Goal: Task Accomplishment & Management: Manage account settings

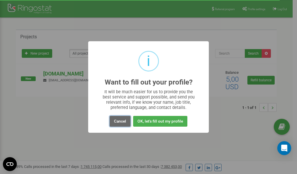
click at [123, 121] on button "Cancel" at bounding box center [120, 121] width 21 height 11
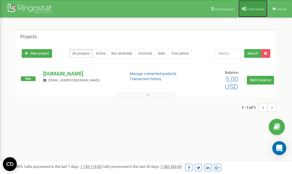
click at [249, 8] on span "Profile settings" at bounding box center [256, 9] width 18 height 3
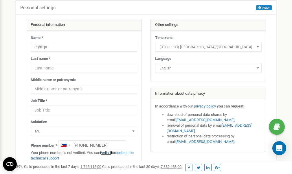
click at [110, 152] on link "verify it" at bounding box center [106, 152] width 12 height 4
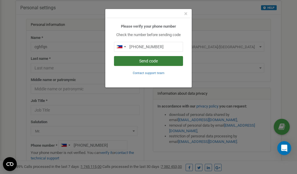
click at [145, 62] on button "Send code" at bounding box center [148, 61] width 69 height 10
